Goal: Obtain resource: Download file/media

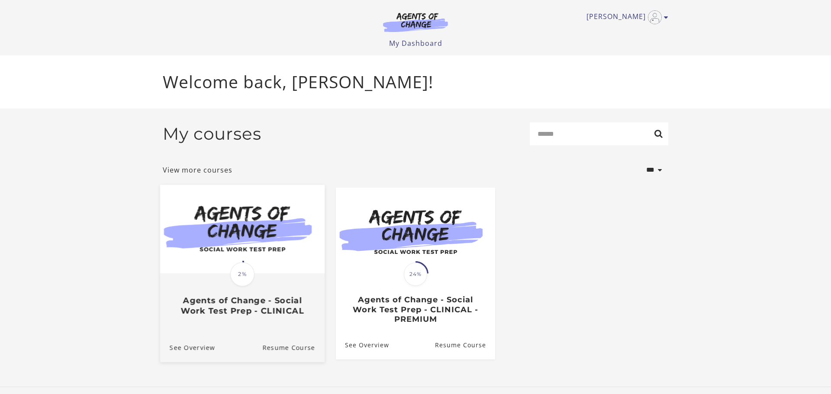
click at [252, 260] on img at bounding box center [242, 229] width 165 height 89
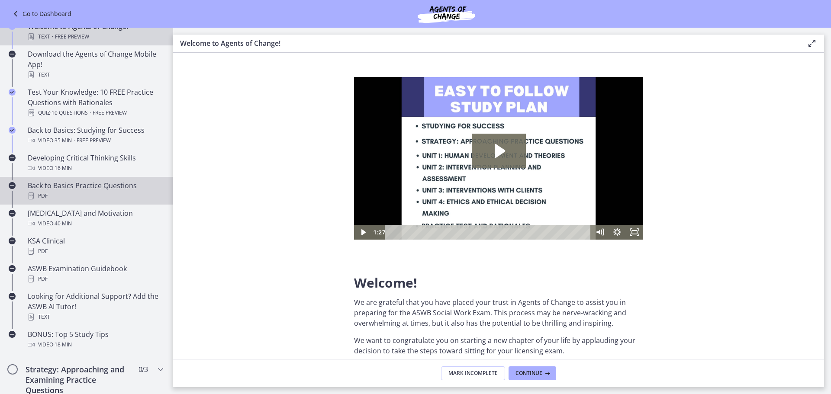
scroll to position [184, 0]
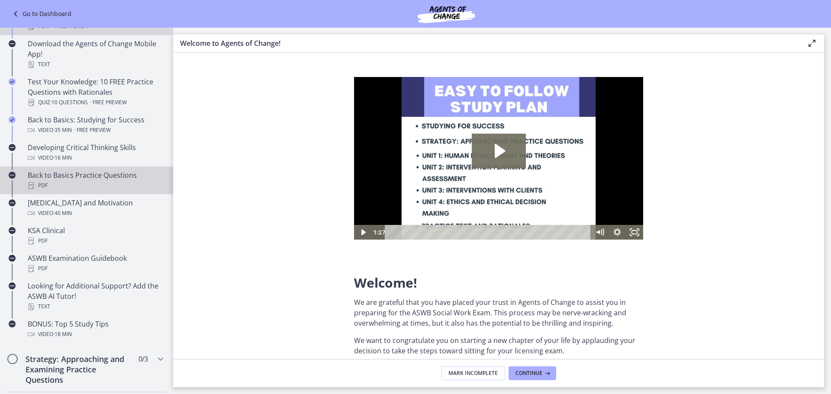
click at [120, 181] on div "PDF" at bounding box center [95, 186] width 135 height 10
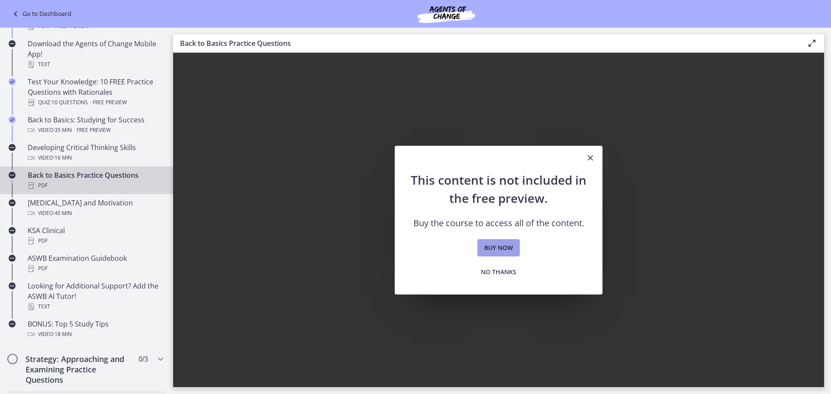
click at [500, 251] on span "Buy now" at bounding box center [499, 248] width 29 height 10
